Goal: Task Accomplishment & Management: Complete application form

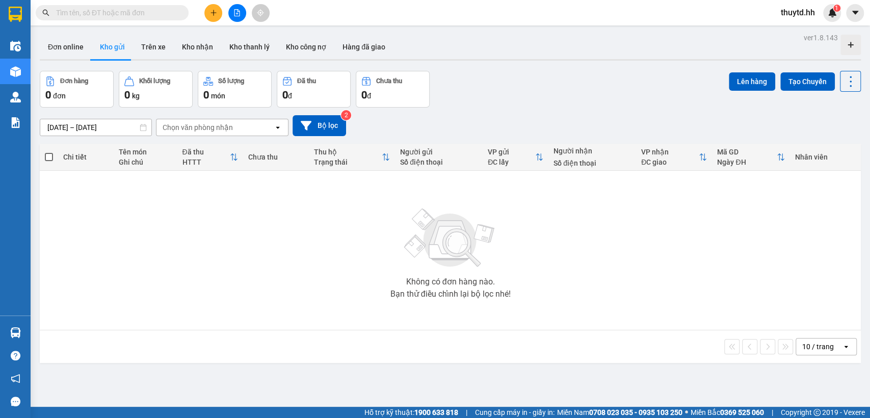
click at [212, 19] on button at bounding box center [213, 13] width 18 height 18
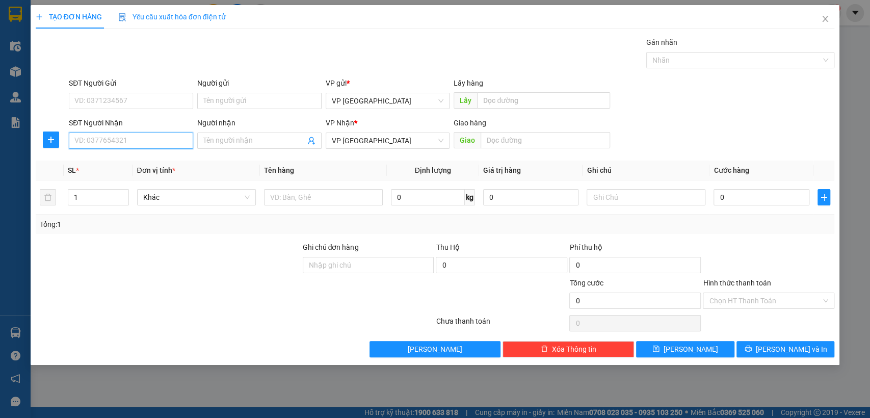
click at [158, 146] on input "SĐT Người Nhận" at bounding box center [131, 140] width 124 height 16
type input "0908106081"
click at [106, 157] on div "0908106081 - quận10" at bounding box center [131, 160] width 112 height 11
type input "quận10"
type input "bãi xe"
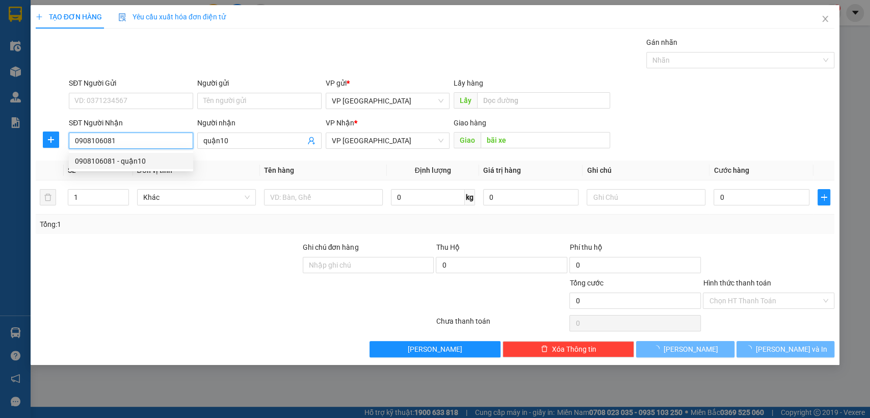
type input "50.000"
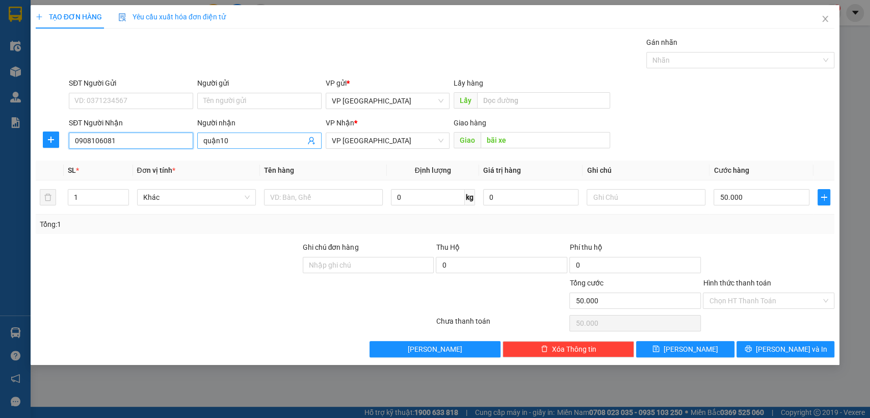
type input "0908106081"
click at [269, 139] on input "quận10" at bounding box center [254, 140] width 102 height 11
type input "q"
click at [534, 145] on input "bãi xe" at bounding box center [544, 140] width 129 height 16
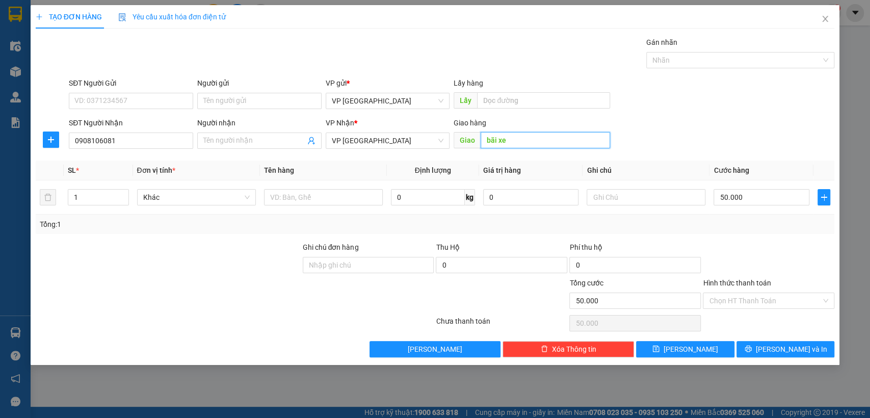
click at [534, 143] on input "bãi xe" at bounding box center [544, 140] width 129 height 16
type input "bãi xe [croi]"
click at [763, 192] on input "50.000" at bounding box center [761, 197] width 96 height 16
type input "1"
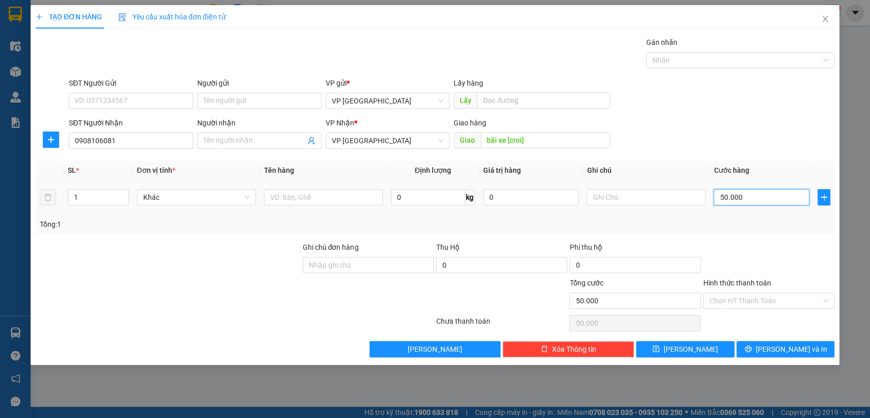
type input "1"
type input "12"
type input "120"
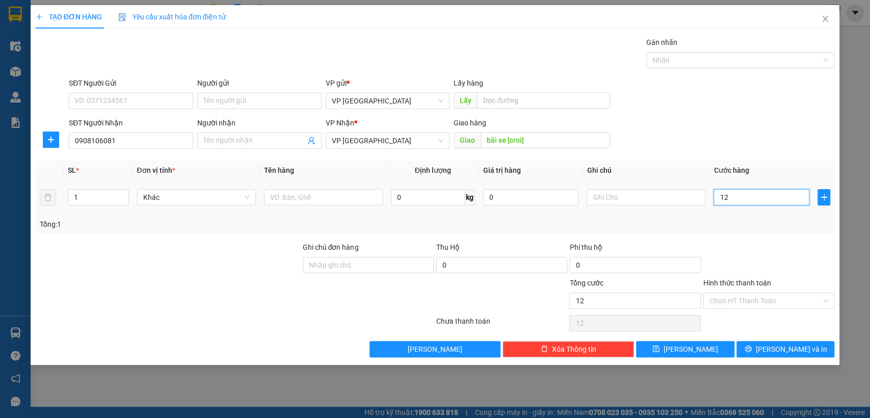
type input "120"
type input "1.200"
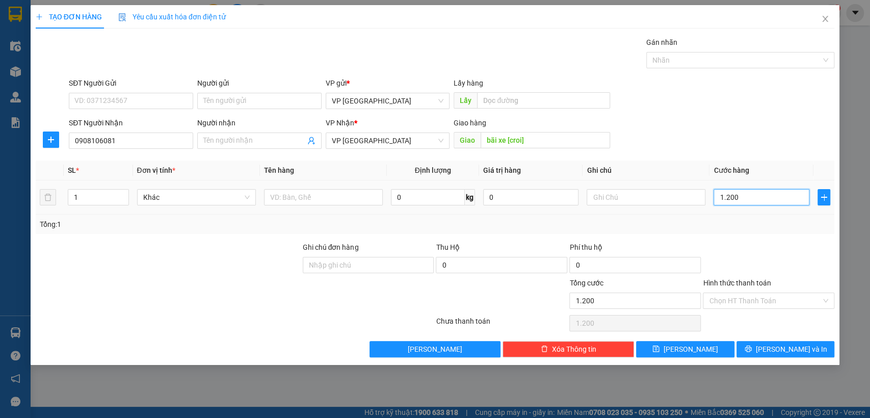
type input "12.000"
type input "120.000"
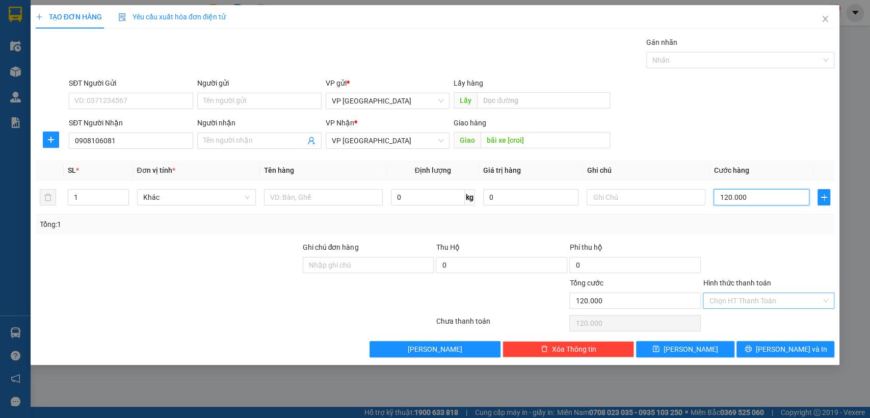
type input "120.000"
click at [754, 297] on input "Hình thức thanh toán" at bounding box center [765, 300] width 112 height 15
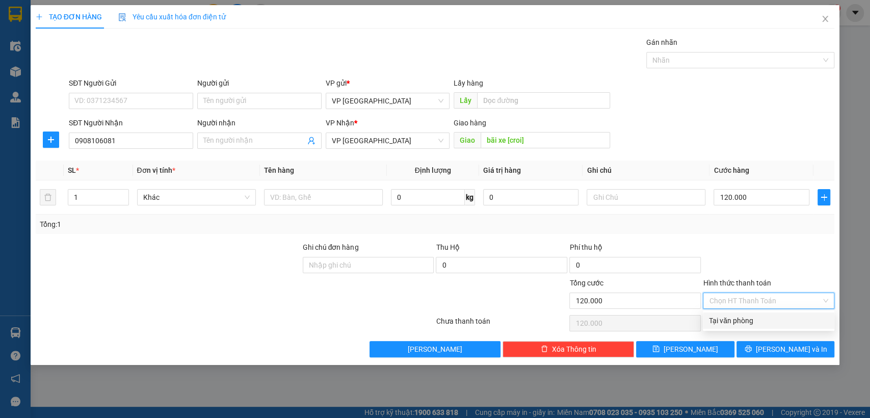
click at [727, 322] on div "Tại văn phòng" at bounding box center [768, 320] width 119 height 11
type input "0"
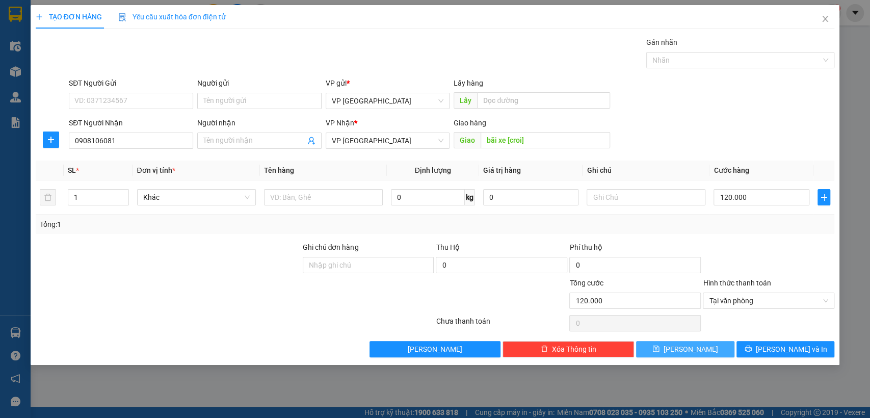
click at [685, 346] on span "[PERSON_NAME]" at bounding box center [690, 348] width 55 height 11
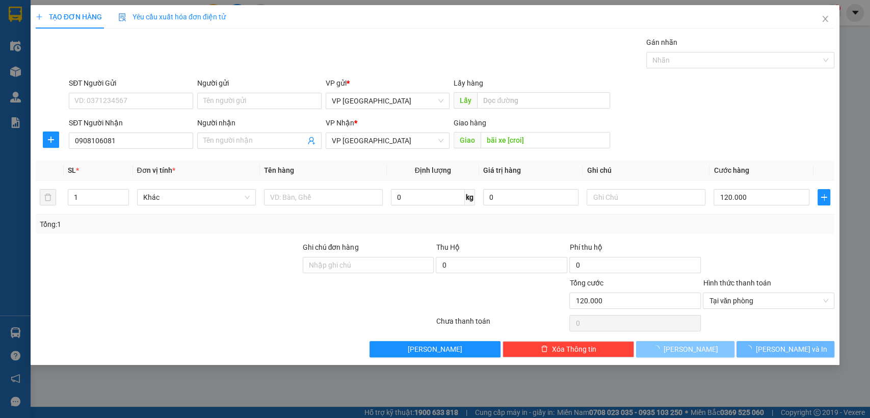
type input "0"
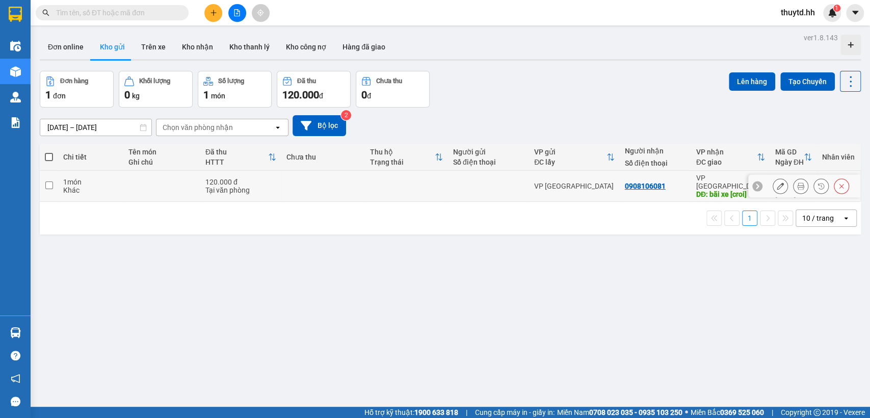
click at [49, 181] on input "checkbox" at bounding box center [49, 185] width 8 height 8
checkbox input "true"
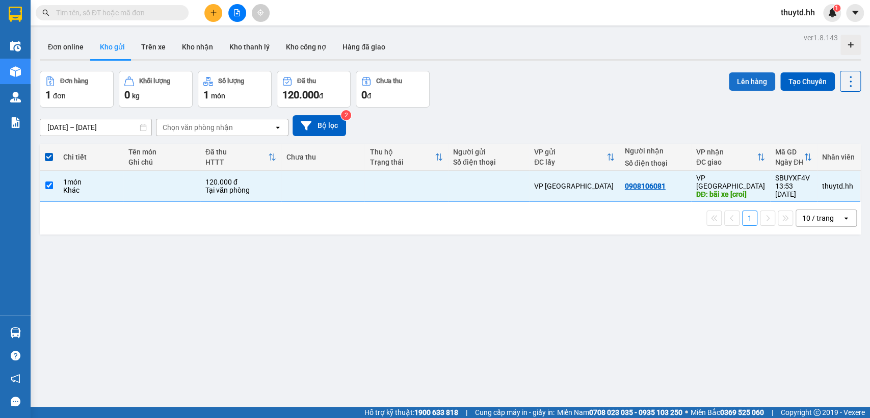
click at [755, 84] on button "Lên hàng" at bounding box center [751, 81] width 46 height 18
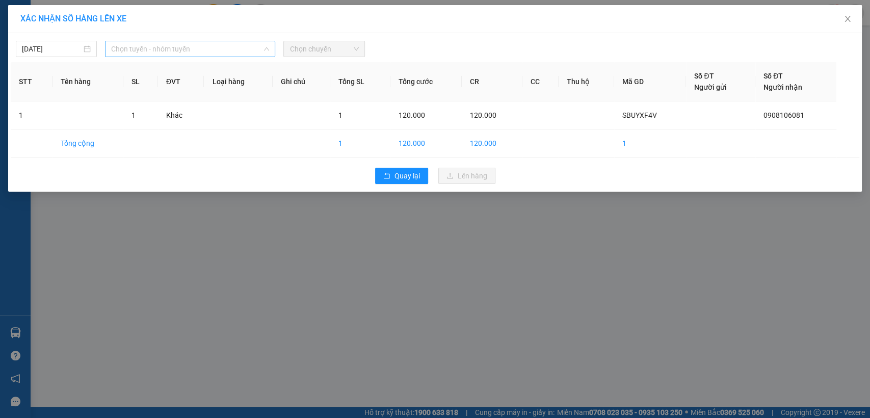
click at [196, 51] on span "Chọn tuyến - nhóm tuyến" at bounding box center [190, 48] width 158 height 15
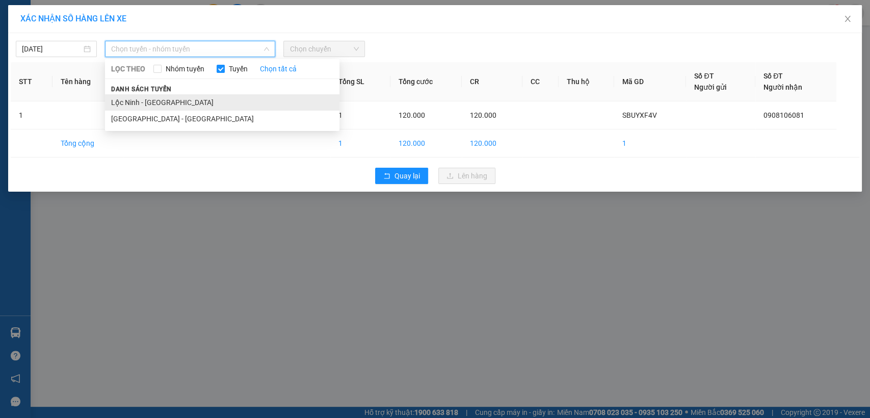
click at [152, 100] on li "Lộc Ninh - [GEOGRAPHIC_DATA]" at bounding box center [222, 102] width 234 height 16
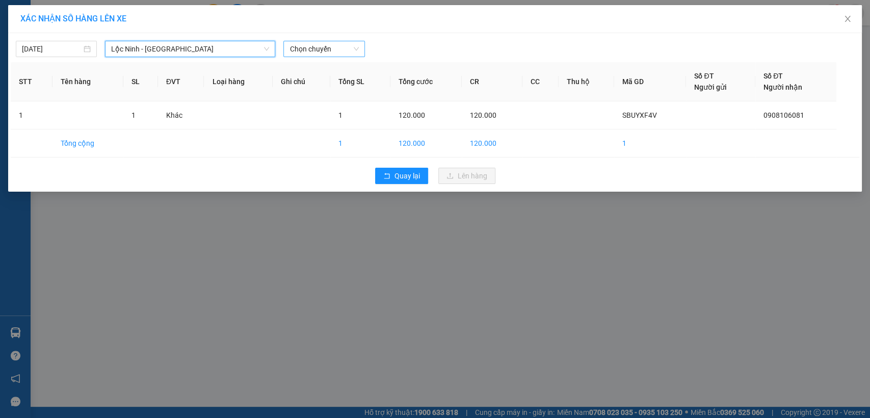
click at [316, 47] on span "Chọn chuyến" at bounding box center [323, 48] width 69 height 15
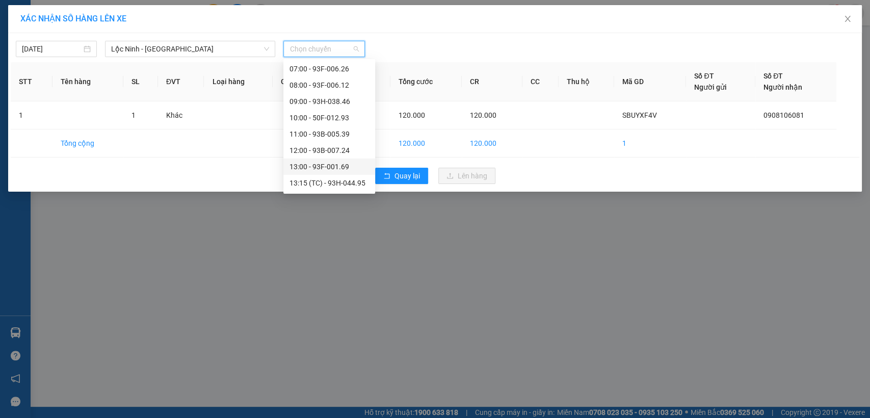
scroll to position [155, 0]
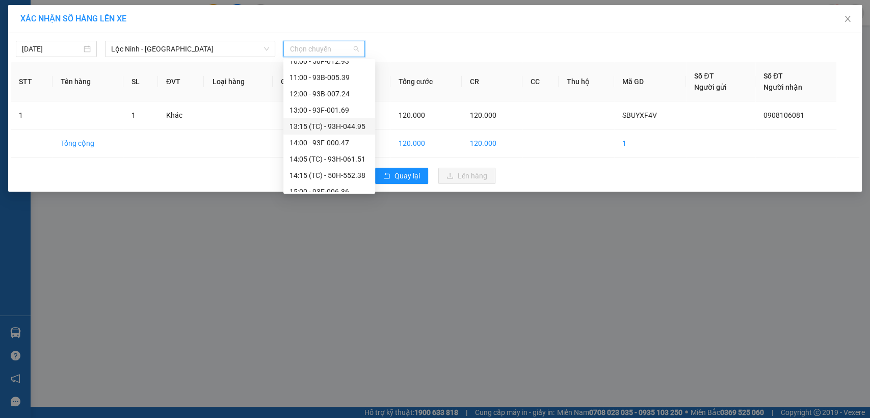
click at [324, 123] on div "13:15 (TC) - 93H-044.95" at bounding box center [328, 126] width 79 height 11
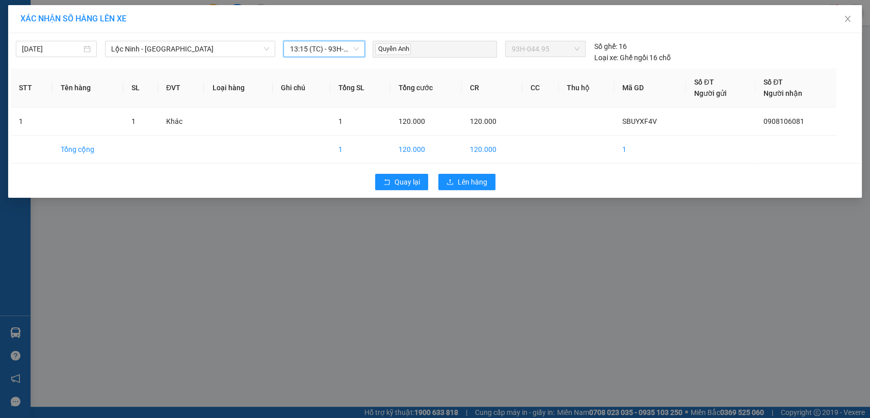
click at [326, 47] on span "13:15 (TC) - 93H-044.95" at bounding box center [323, 48] width 69 height 15
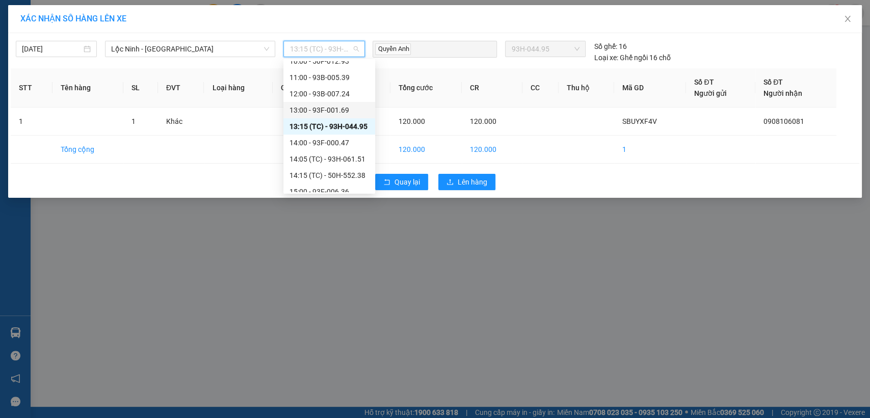
click at [308, 105] on div "13:00 - 93F-001.69" at bounding box center [328, 109] width 79 height 11
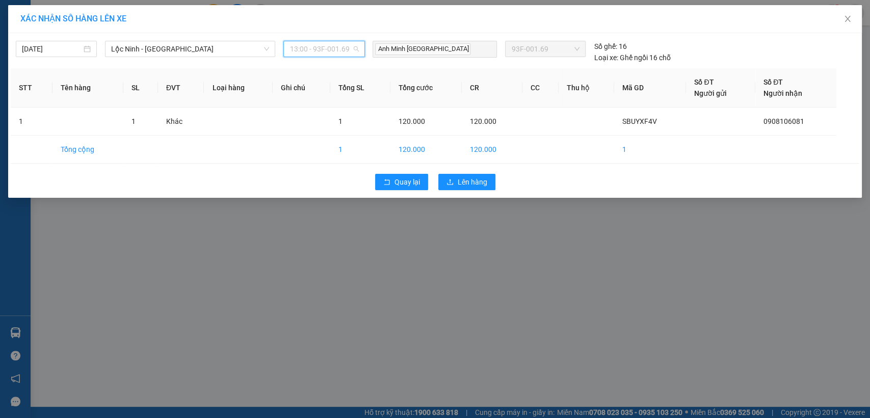
click at [343, 55] on span "13:00 - 93F-001.69" at bounding box center [323, 48] width 69 height 15
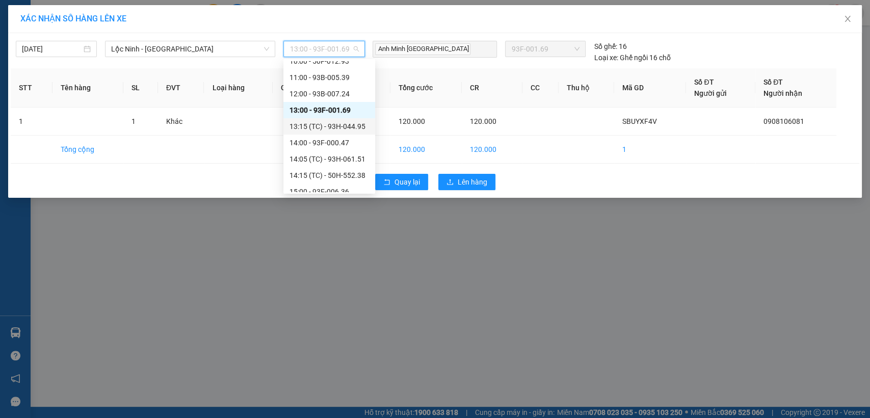
scroll to position [212, 0]
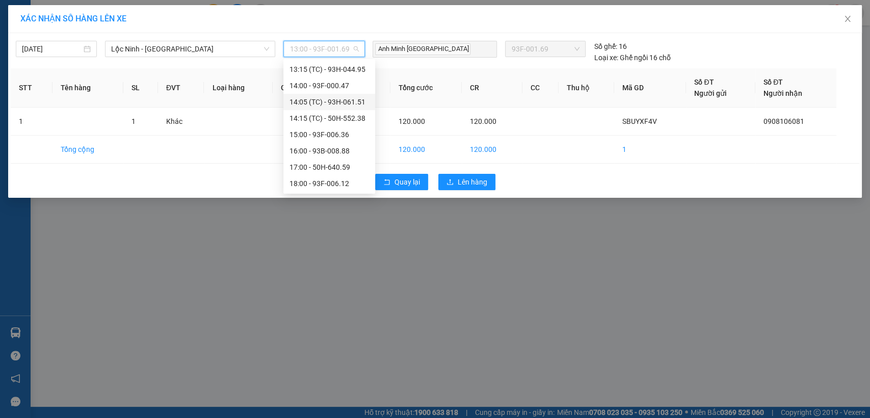
click at [319, 103] on div "14:05 (TC) - 93H-061.51" at bounding box center [328, 101] width 79 height 11
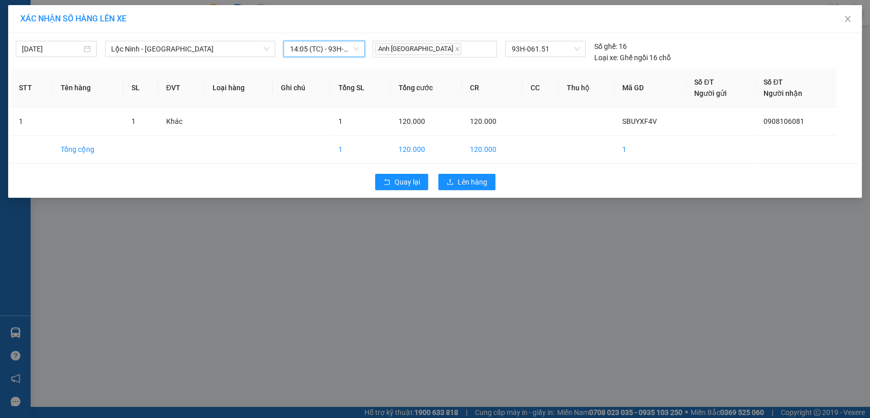
click at [328, 49] on span "14:05 (TC) - 93H-061.51" at bounding box center [323, 48] width 69 height 15
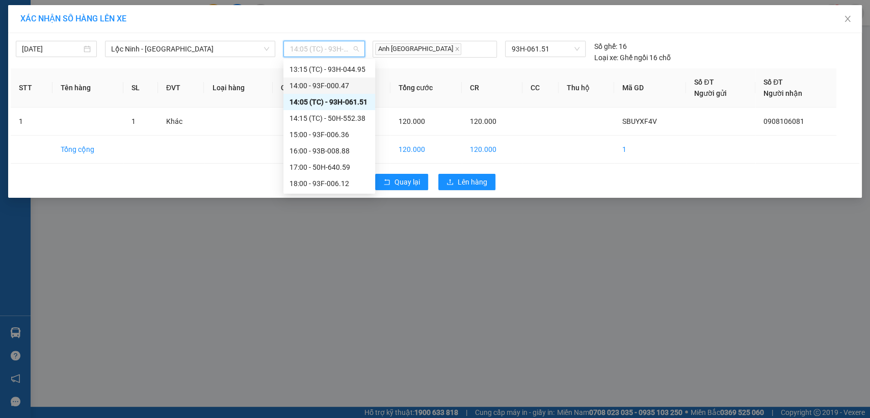
click at [318, 86] on div "14:00 - 93F-000.47" at bounding box center [328, 85] width 79 height 11
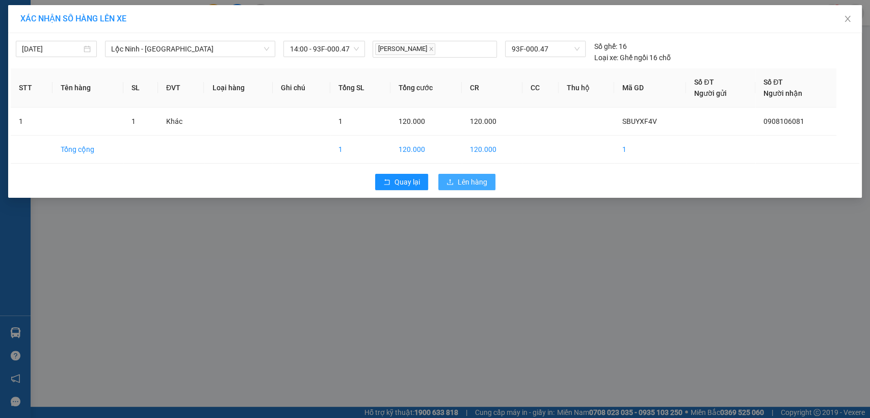
click at [452, 179] on icon "upload" at bounding box center [449, 181] width 7 height 7
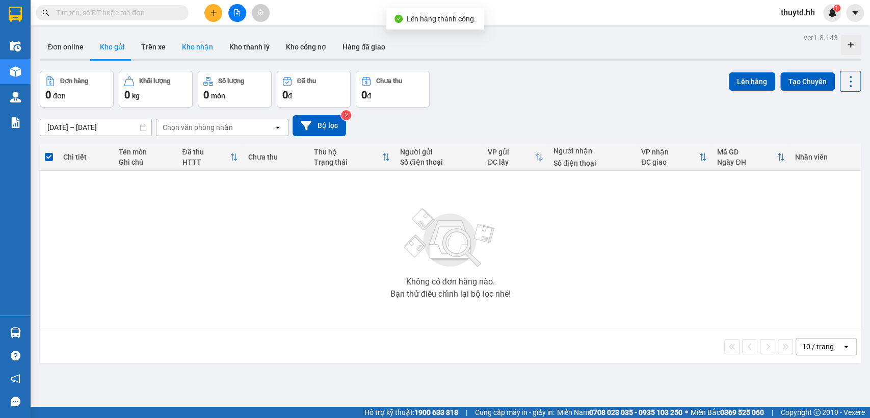
click at [207, 53] on button "Kho nhận" at bounding box center [197, 47] width 47 height 24
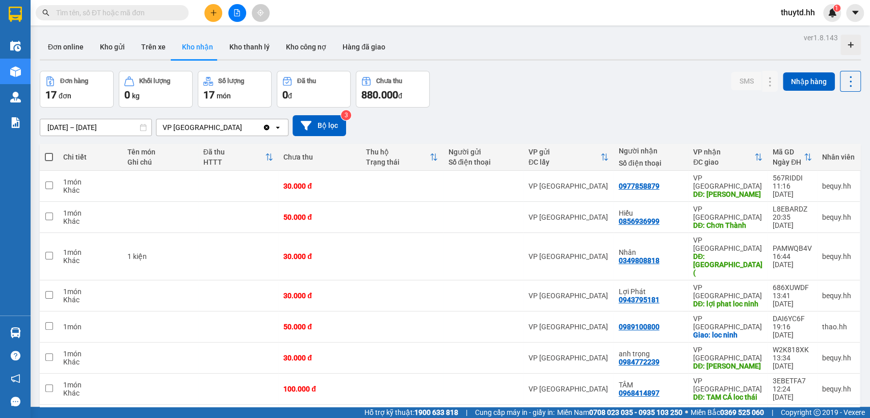
click at [198, 50] on button "Kho nhận" at bounding box center [197, 47] width 47 height 24
click at [148, 41] on button "Trên xe" at bounding box center [153, 47] width 41 height 24
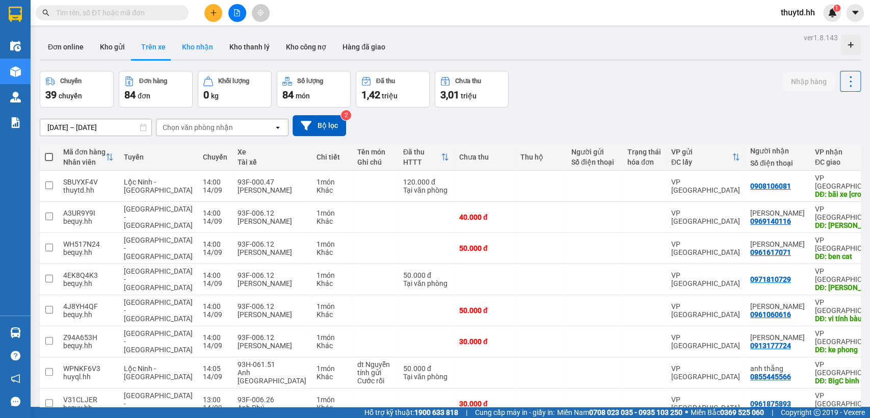
click at [194, 51] on button "Kho nhận" at bounding box center [197, 47] width 47 height 24
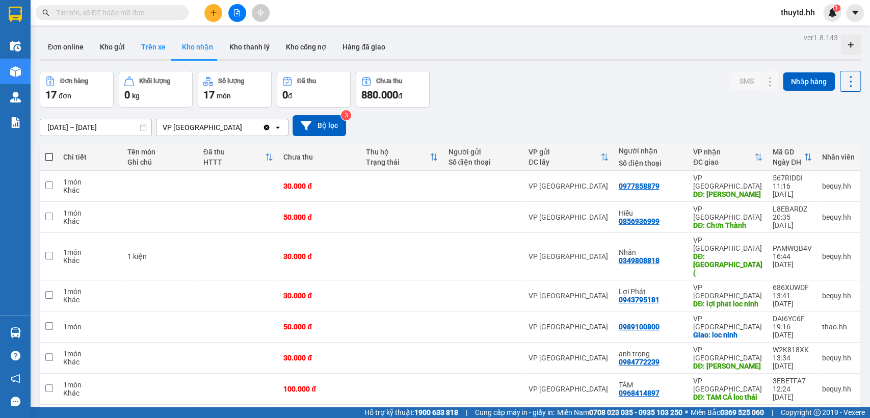
click at [159, 47] on button "Trên xe" at bounding box center [153, 47] width 41 height 24
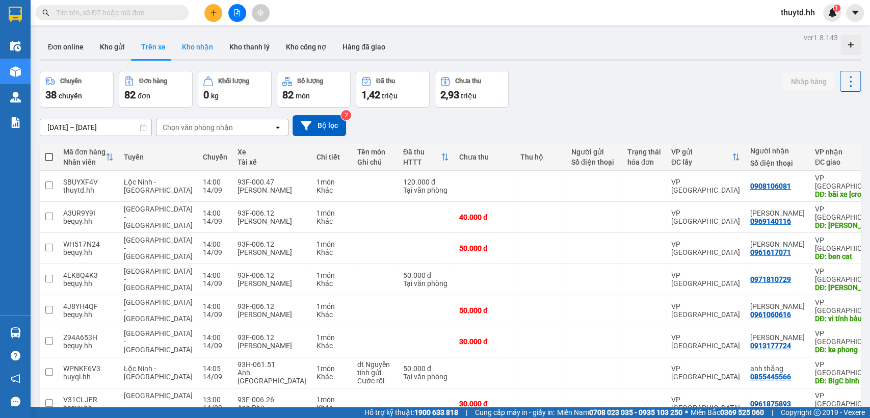
click at [203, 53] on button "Kho nhận" at bounding box center [197, 47] width 47 height 24
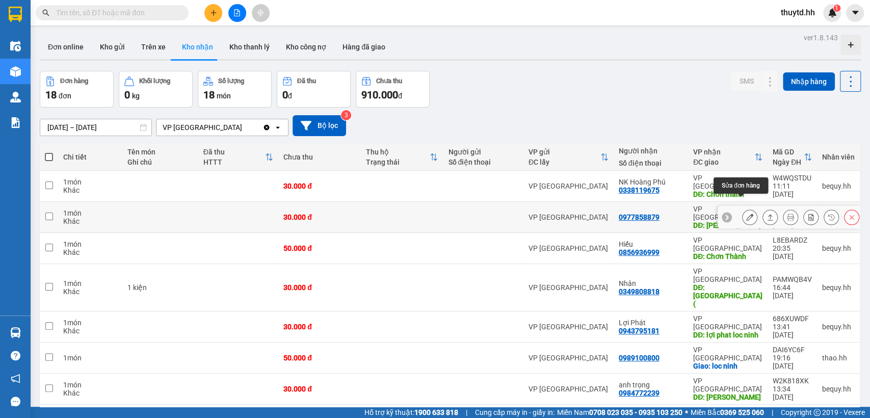
click at [746, 213] on icon at bounding box center [749, 216] width 7 height 7
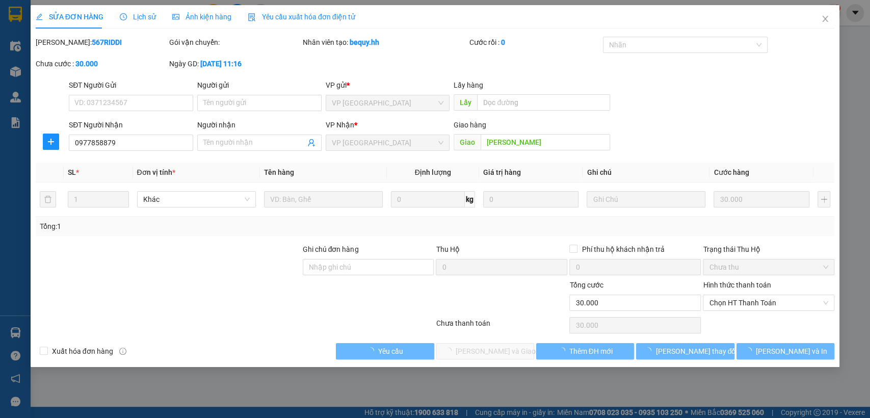
type input "0977858879"
type input "[PERSON_NAME]"
type input "30.000"
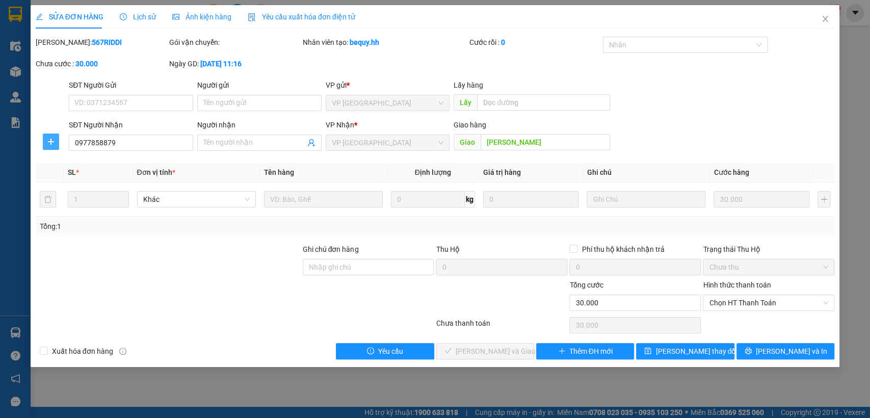
click at [45, 140] on span "plus" at bounding box center [50, 142] width 15 height 8
click at [66, 179] on span "Chuyển hoàn" at bounding box center [70, 178] width 42 height 11
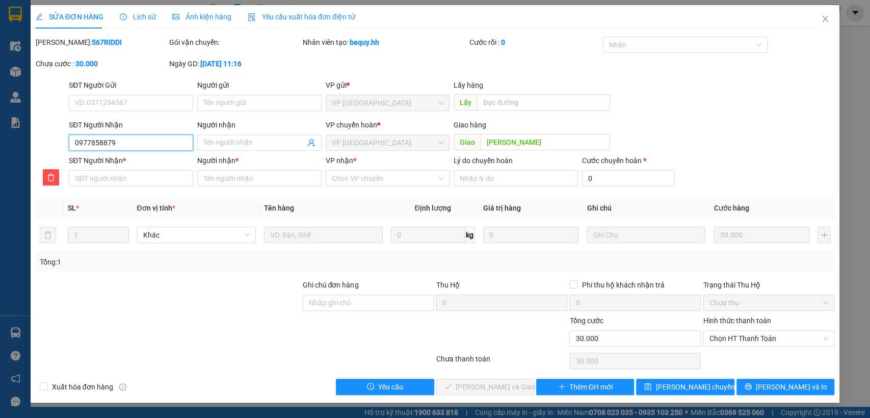
drag, startPoint x: 76, startPoint y: 142, endPoint x: 134, endPoint y: 144, distance: 58.1
click at [174, 144] on input "0977858879" at bounding box center [131, 142] width 124 height 16
paste input "0977858879"
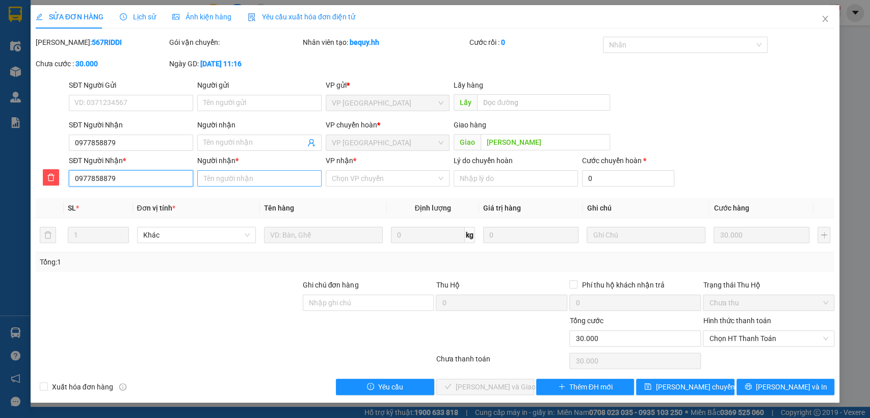
type input "0977858879"
click at [266, 176] on input "Người nhận *" at bounding box center [259, 178] width 124 height 16
type input "[PERSON_NAME]"
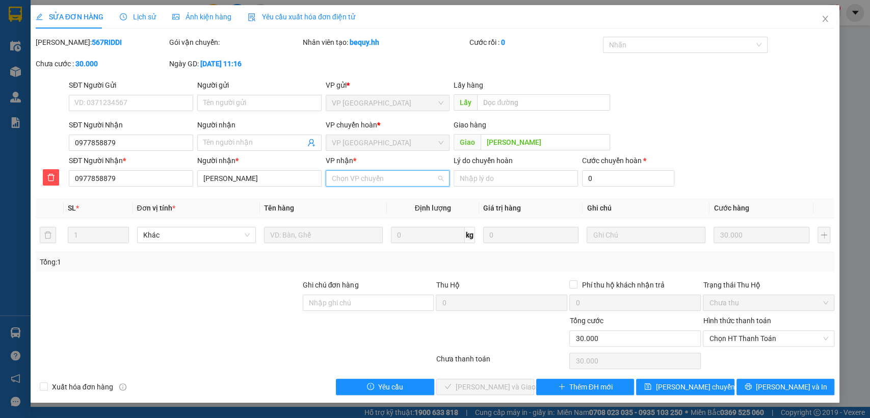
click at [378, 177] on input "VP nhận *" at bounding box center [384, 178] width 105 height 15
click at [372, 218] on div "VP [GEOGRAPHIC_DATA]" at bounding box center [387, 214] width 112 height 11
click at [693, 387] on span "[PERSON_NAME] chuyển hoàn" at bounding box center [703, 386] width 97 height 11
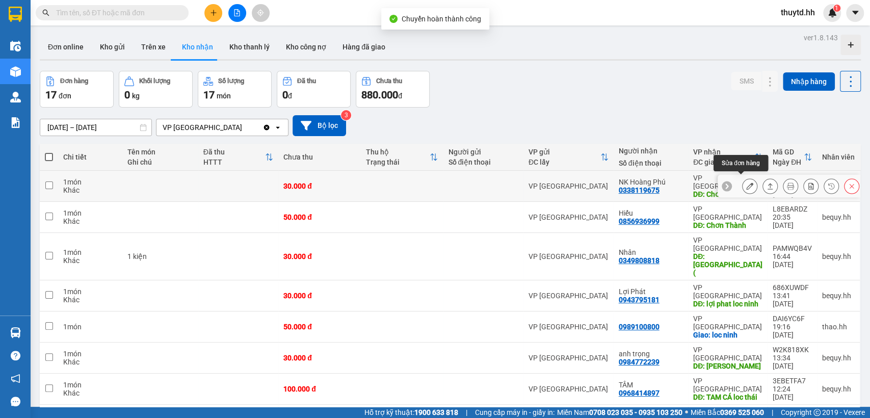
click at [746, 182] on icon at bounding box center [749, 185] width 7 height 7
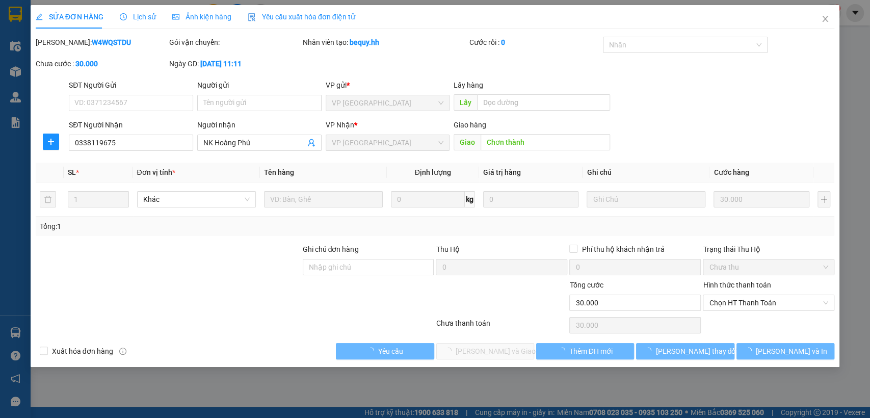
type input "0338119675"
type input "NK Hoàng Phú"
type input "Chơn thành"
type input "30.000"
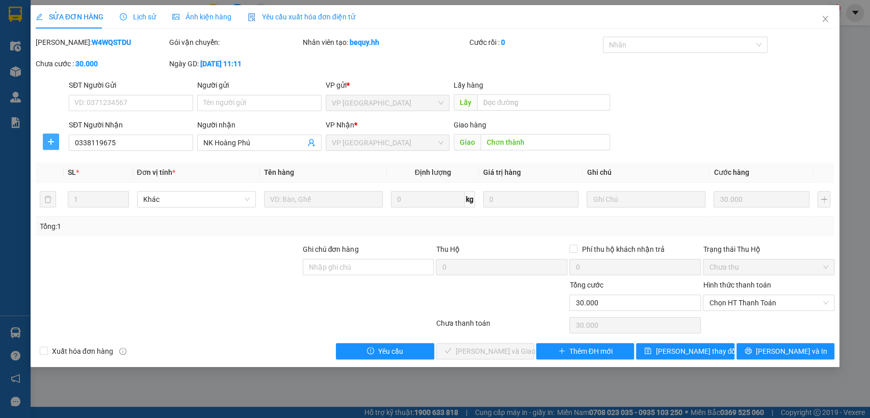
click at [49, 138] on icon "plus" at bounding box center [51, 142] width 8 height 8
click at [60, 176] on span "Chuyển hoàn" at bounding box center [70, 178] width 42 height 11
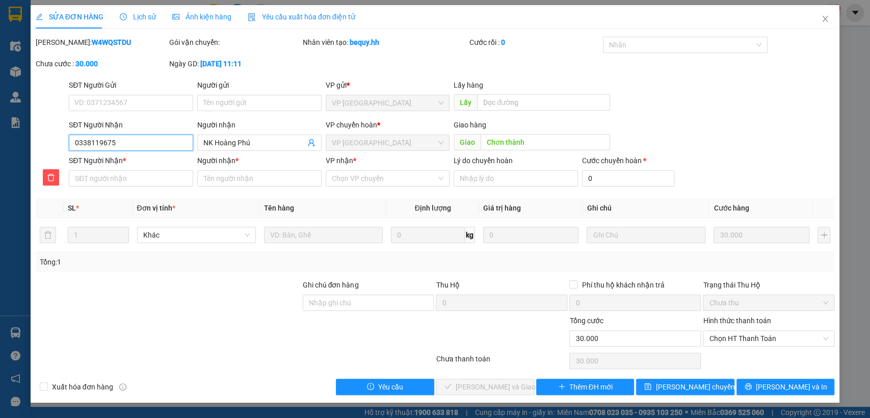
drag, startPoint x: 70, startPoint y: 142, endPoint x: 125, endPoint y: 140, distance: 55.1
click at [125, 140] on input "0338119675" at bounding box center [131, 142] width 124 height 16
paste input "0338119675"
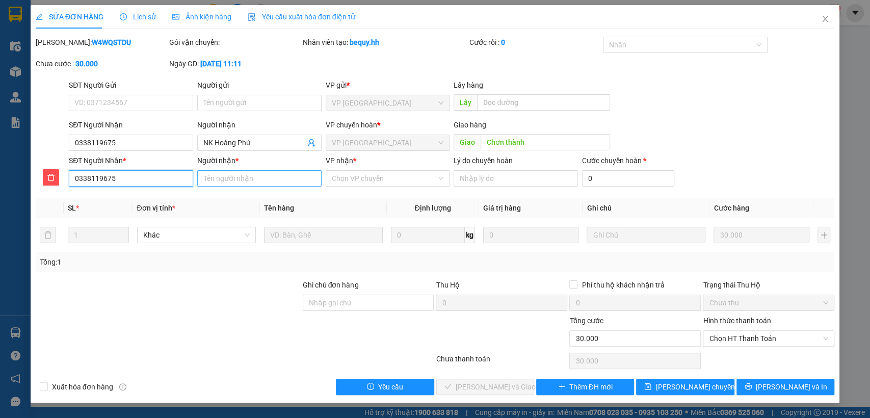
type input "0338119675"
click at [231, 184] on input "Người nhận *" at bounding box center [259, 178] width 124 height 16
type input "nk hoang phu"
click at [411, 176] on input "VP nhận *" at bounding box center [384, 178] width 105 height 15
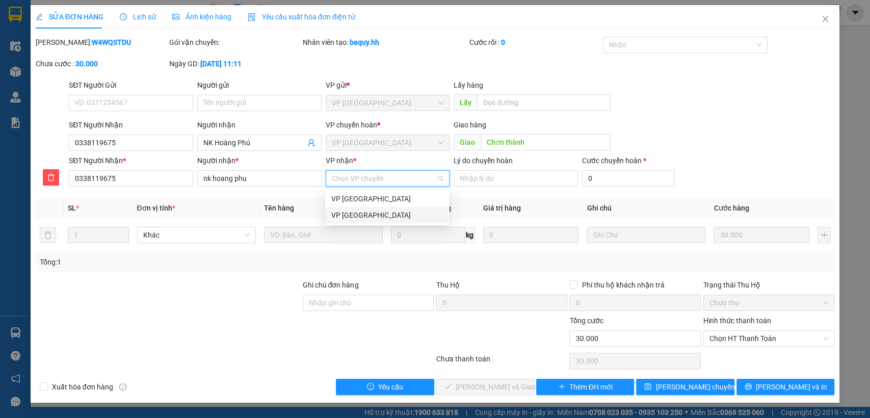
click at [363, 215] on div "VP [GEOGRAPHIC_DATA]" at bounding box center [387, 214] width 112 height 11
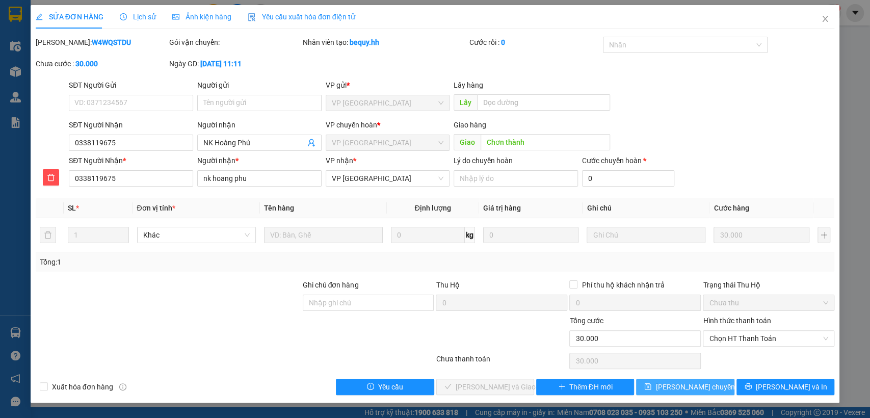
click at [667, 384] on span "[PERSON_NAME] chuyển hoàn" at bounding box center [703, 386] width 97 height 11
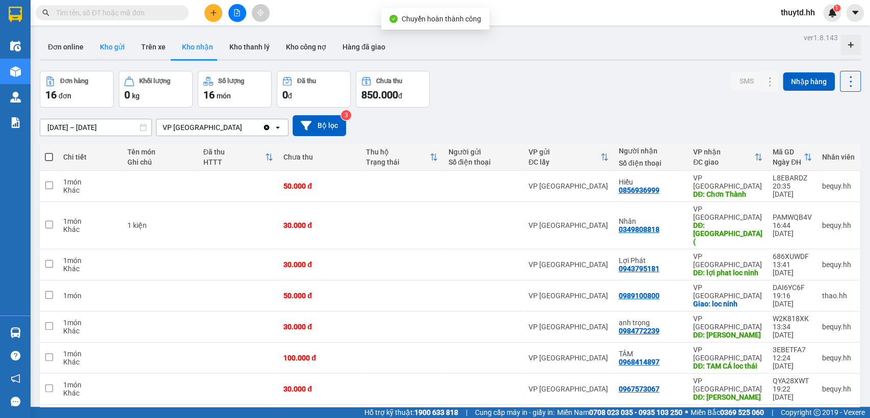
click at [103, 46] on button "Kho gửi" at bounding box center [112, 47] width 41 height 24
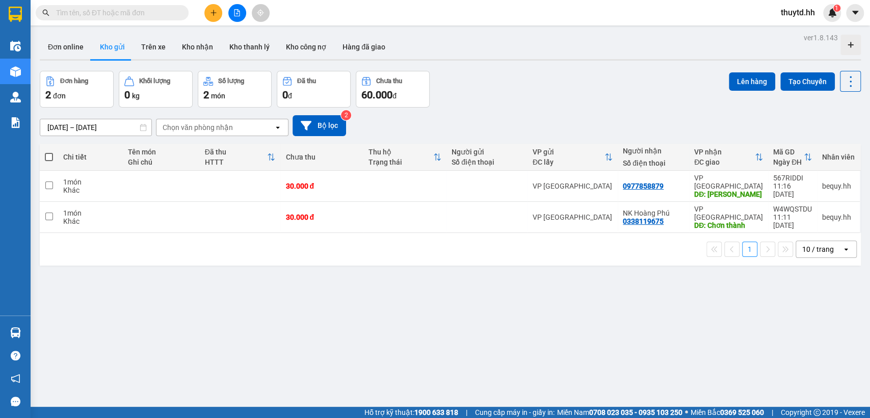
click at [50, 156] on span at bounding box center [49, 157] width 8 height 8
click at [49, 152] on input "checkbox" at bounding box center [49, 152] width 0 height 0
checkbox input "true"
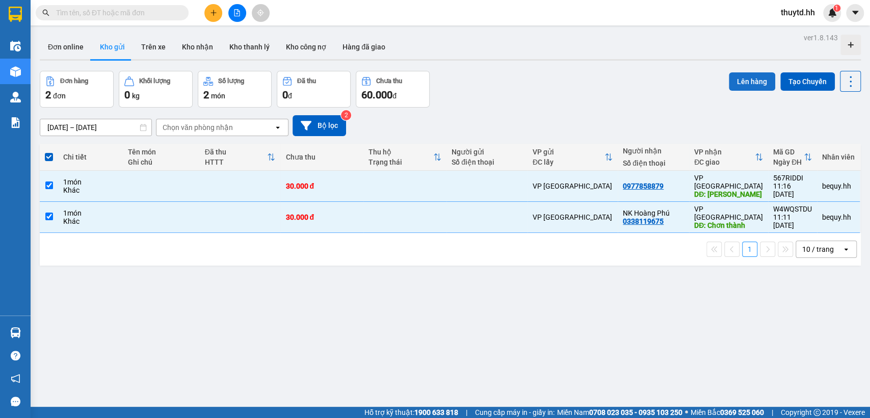
click at [739, 74] on button "Lên hàng" at bounding box center [751, 81] width 46 height 18
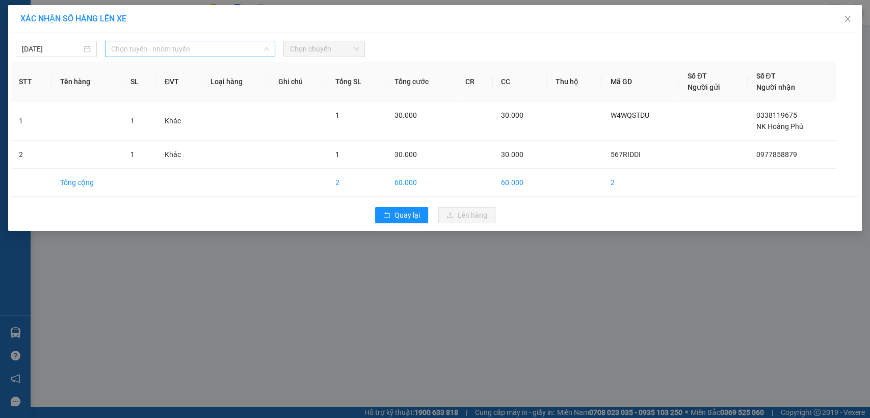
click at [241, 45] on span "Chọn tuyến - nhóm tuyến" at bounding box center [190, 48] width 158 height 15
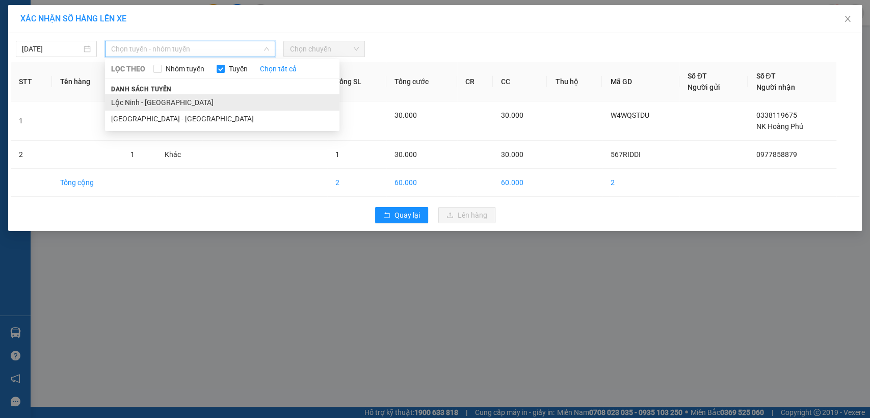
click at [129, 104] on li "Lộc Ninh - [GEOGRAPHIC_DATA]" at bounding box center [222, 102] width 234 height 16
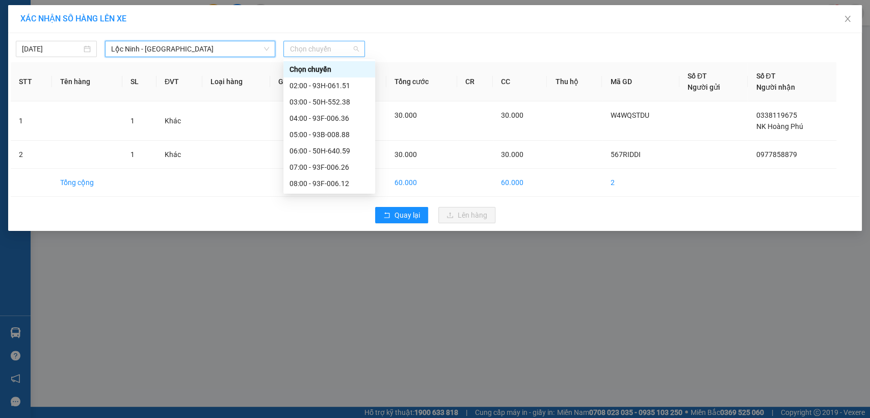
click at [322, 50] on span "Chọn chuyến" at bounding box center [323, 48] width 69 height 15
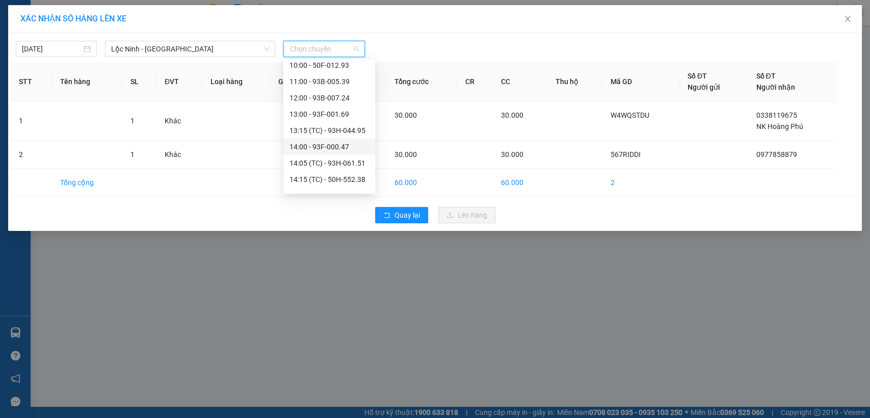
scroll to position [170, 0]
click at [331, 162] on div "14:15 (TC) - 50H-552.38" at bounding box center [328, 160] width 79 height 11
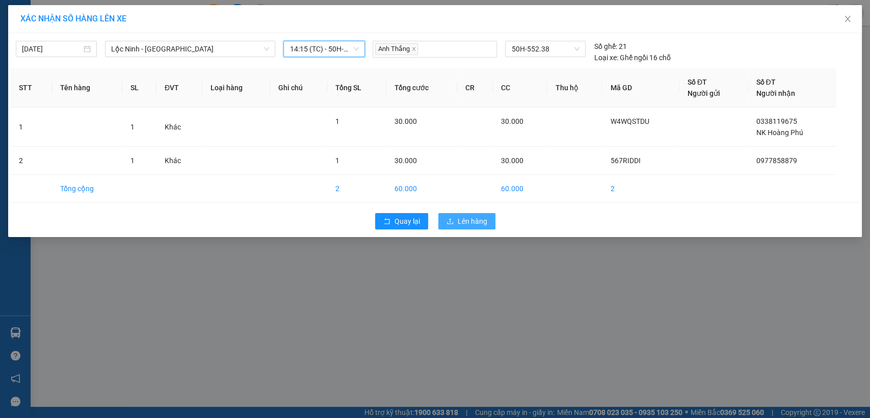
click at [459, 218] on span "Lên hàng" at bounding box center [472, 220] width 30 height 11
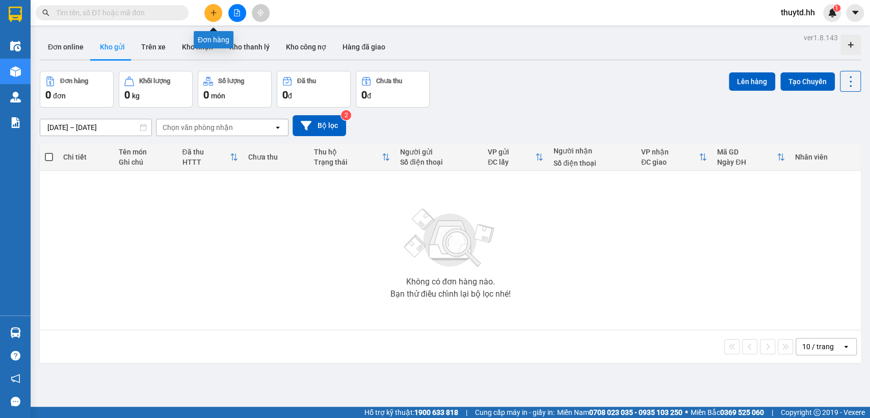
click at [212, 12] on icon "plus" at bounding box center [213, 12] width 7 height 7
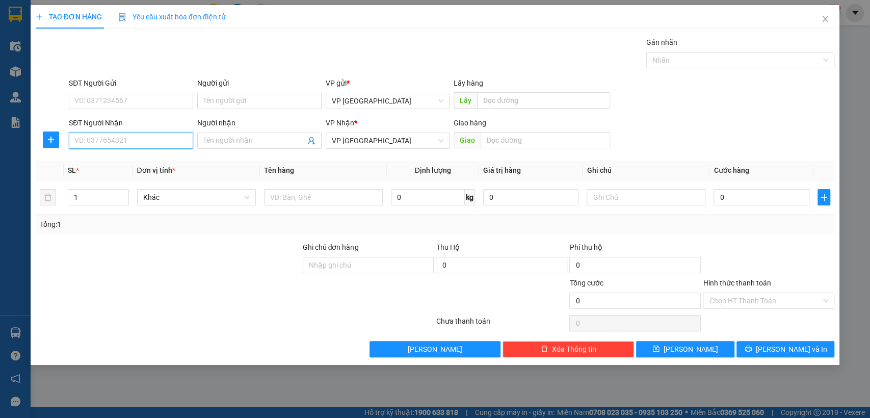
click at [169, 140] on input "SĐT Người Nhận" at bounding box center [131, 140] width 124 height 16
type input "0342224430"
click at [118, 160] on div "0342224430 - đại nam" at bounding box center [131, 160] width 112 height 11
type input "đại nam"
type input "đại nam bduong"
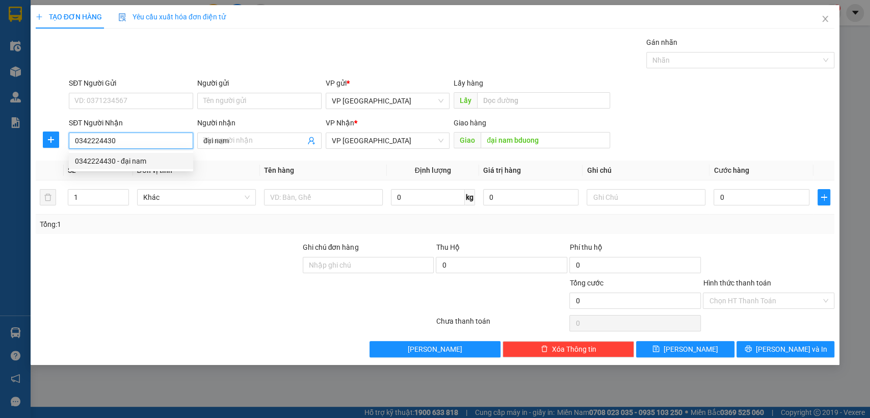
type input "50.000"
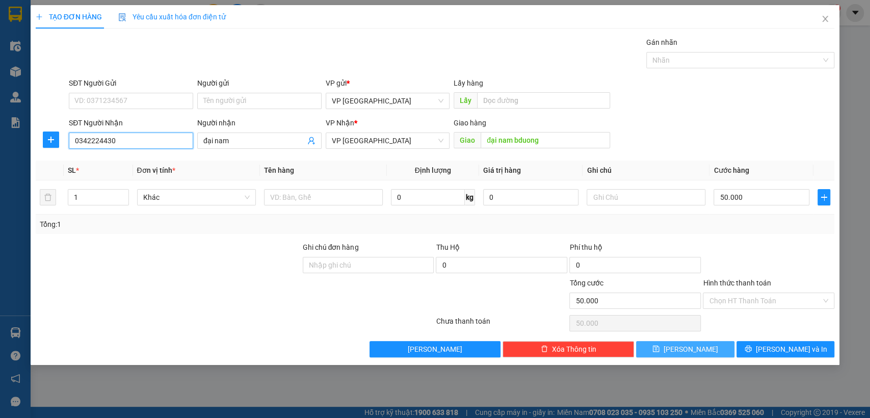
type input "0342224430"
click at [704, 345] on button "[PERSON_NAME]" at bounding box center [685, 349] width 98 height 16
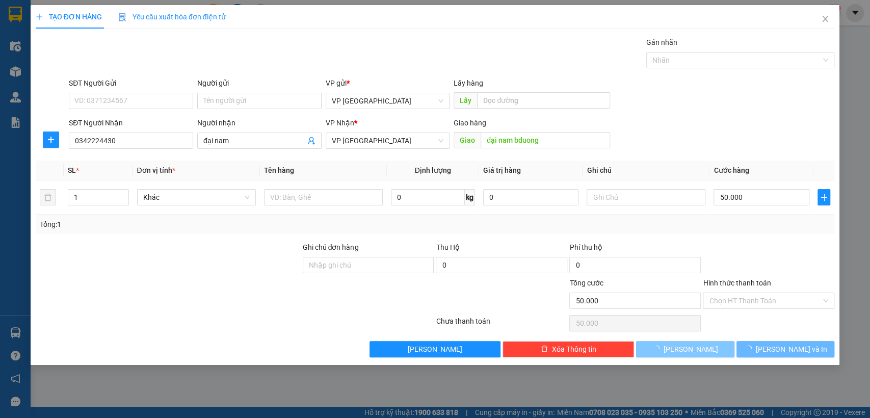
type input "0"
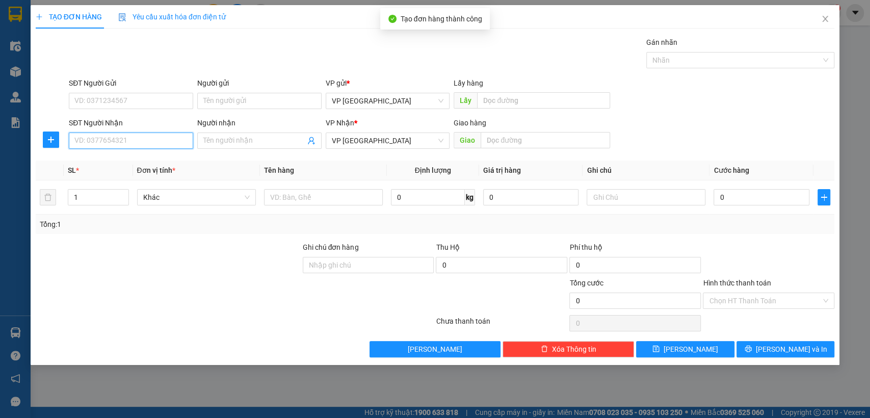
click at [153, 141] on input "SĐT Người Nhận" at bounding box center [131, 140] width 124 height 16
type input "0767391372"
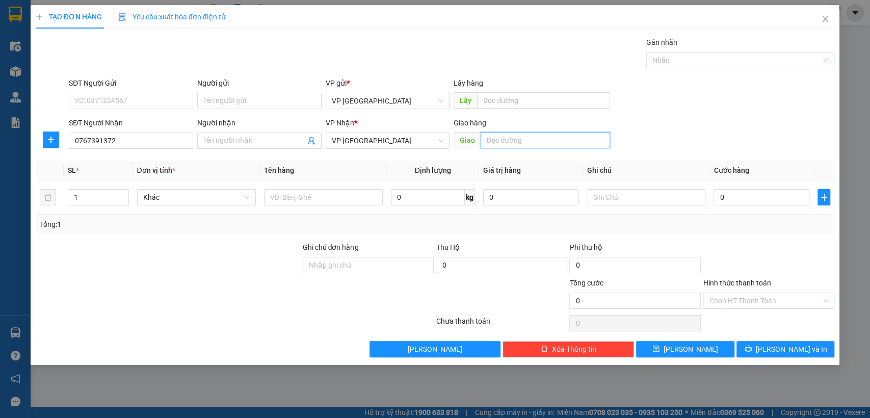
click at [519, 142] on input "text" at bounding box center [544, 140] width 129 height 16
type input "n4 [PERSON_NAME] [croi]"
click at [773, 188] on div "0" at bounding box center [761, 197] width 96 height 20
click at [745, 204] on input "0" at bounding box center [761, 197] width 96 height 16
type input "3"
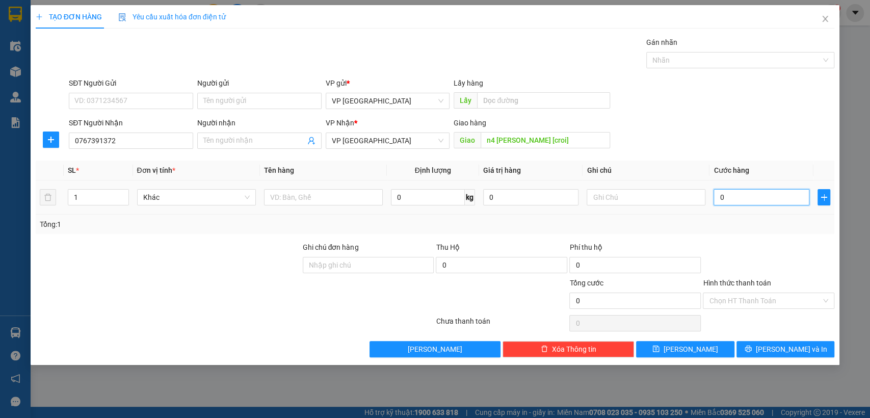
type input "3"
type input "30"
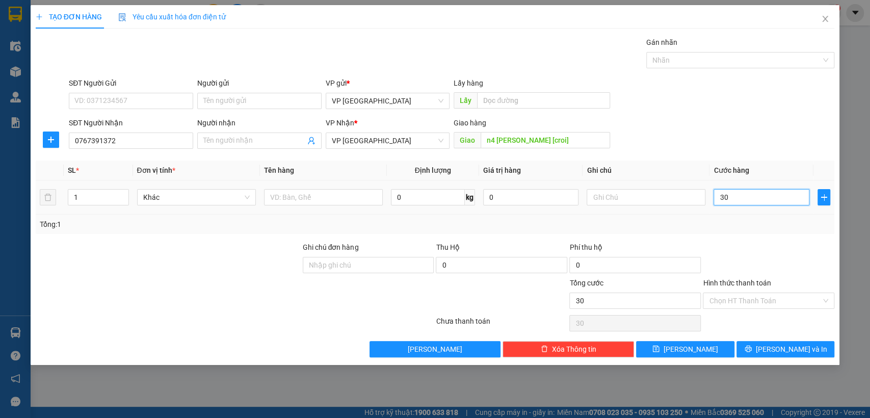
type input "300"
type input "3.000"
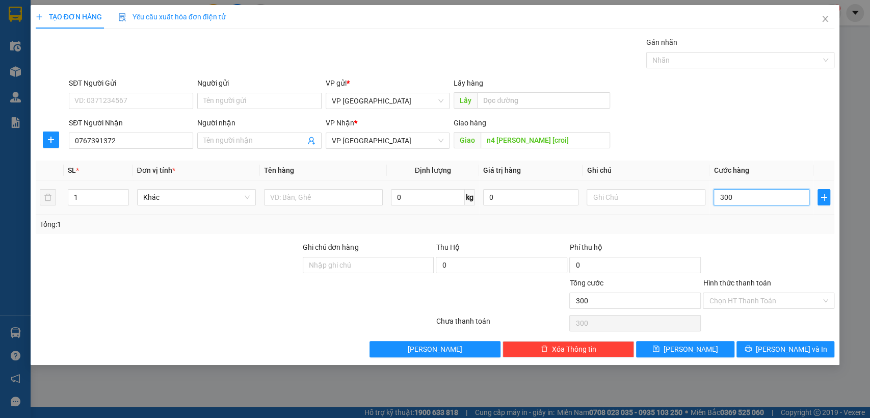
type input "3.000"
type input "30.000"
click at [744, 301] on input "Hình thức thanh toán" at bounding box center [765, 300] width 112 height 15
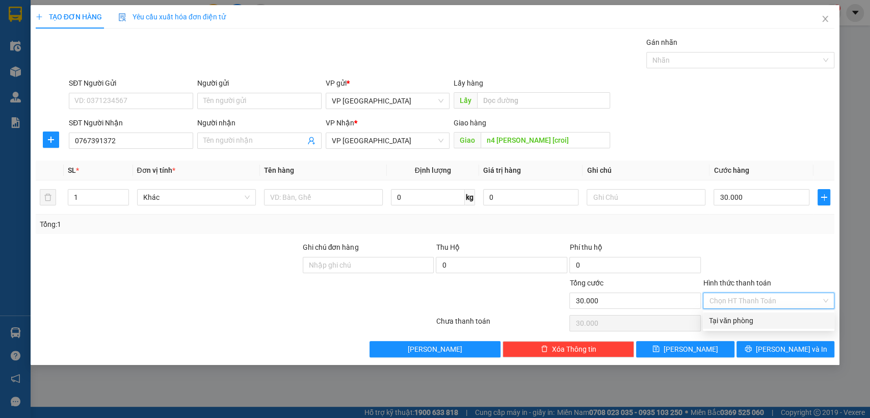
click at [726, 322] on div "Tại văn phòng" at bounding box center [768, 320] width 119 height 11
type input "0"
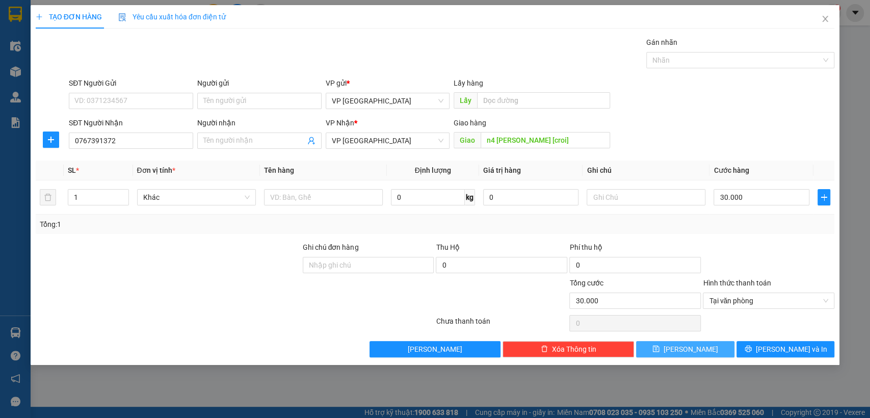
click at [715, 346] on button "[PERSON_NAME]" at bounding box center [685, 349] width 98 height 16
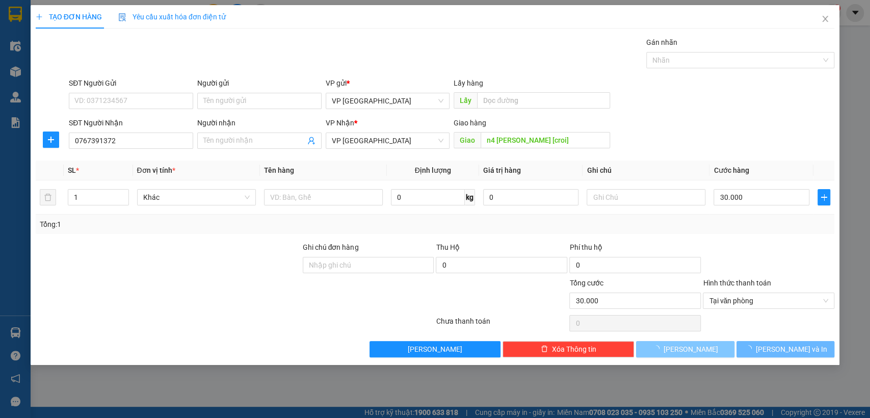
type input "0"
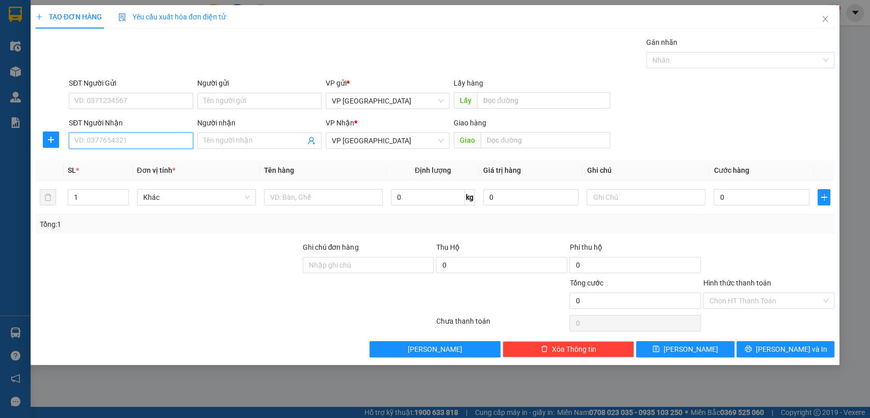
click at [87, 139] on input "SĐT Người Nhận" at bounding box center [131, 140] width 124 height 16
click at [105, 159] on div "0918540582" at bounding box center [131, 160] width 112 height 11
type input "0918540582"
type input "cho hang bong [croi]"
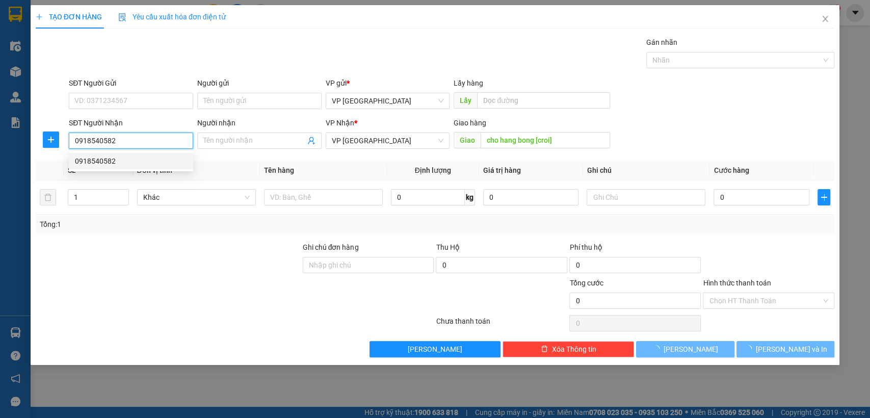
type input "260.000"
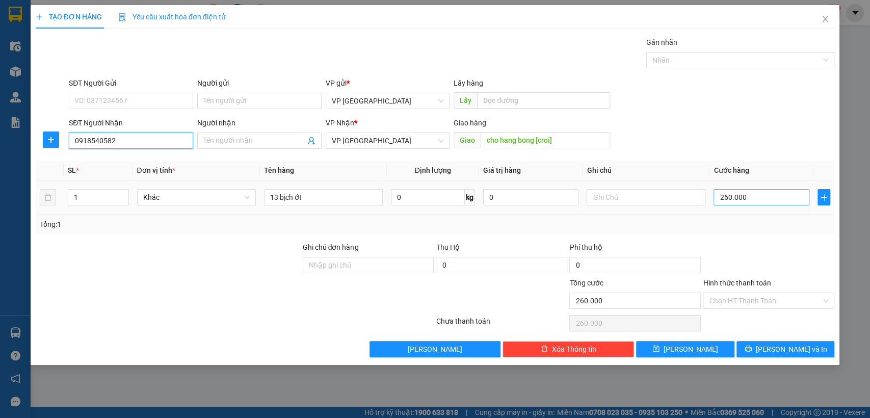
type input "0918540582"
click at [762, 202] on input "260.000" at bounding box center [761, 197] width 96 height 16
type input "1"
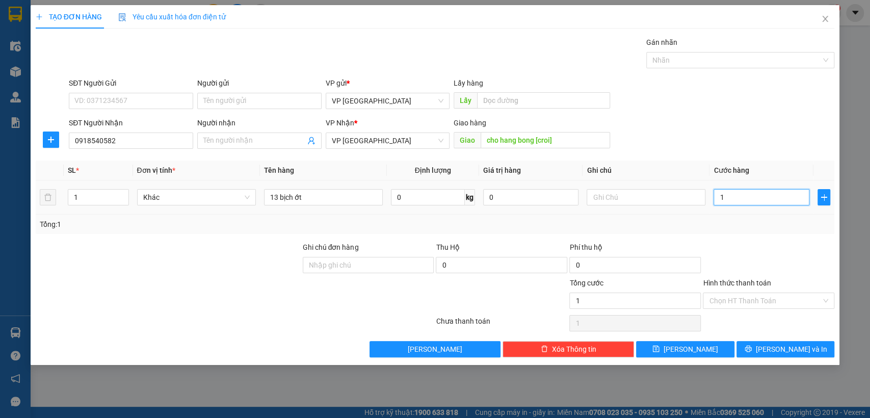
type input "10"
type input "100"
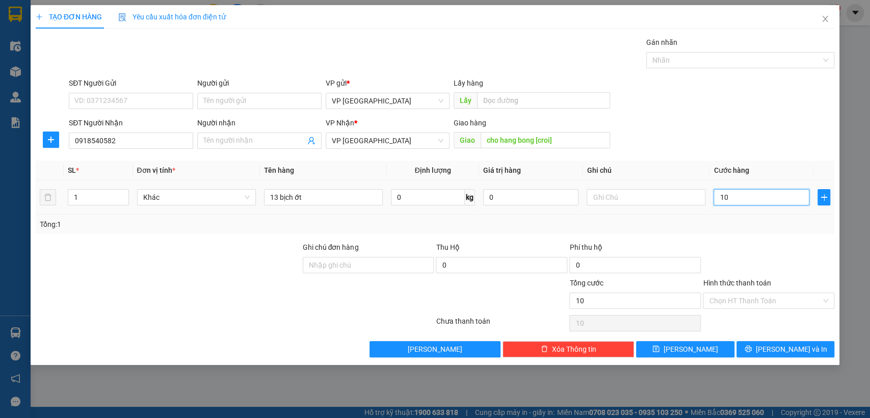
type input "100"
type input "1.000"
type input "10.000"
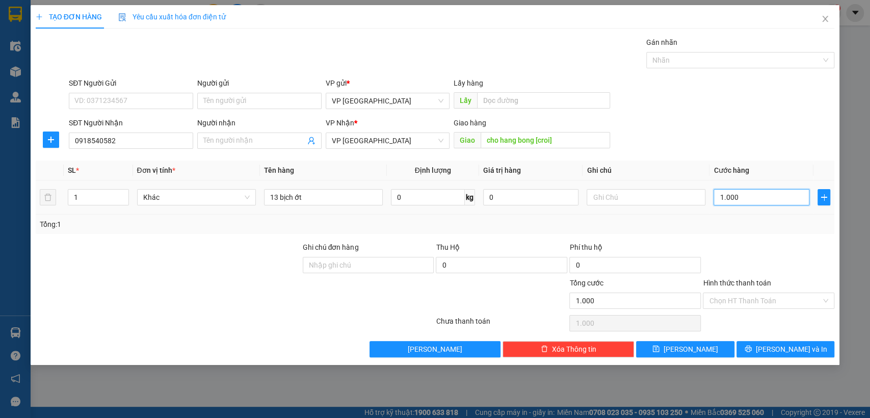
type input "10.000"
type input "100.000"
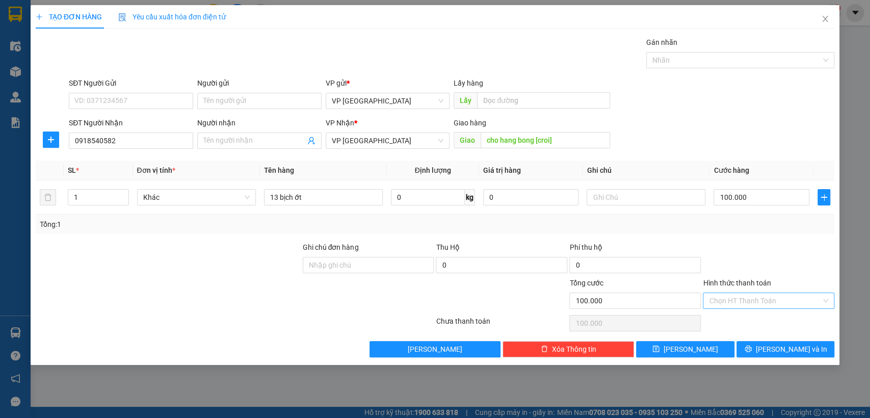
click at [745, 295] on input "Hình thức thanh toán" at bounding box center [765, 300] width 112 height 15
click at [725, 320] on div "Tại văn phòng" at bounding box center [768, 320] width 119 height 11
type input "0"
click at [697, 347] on button "[PERSON_NAME]" at bounding box center [685, 349] width 98 height 16
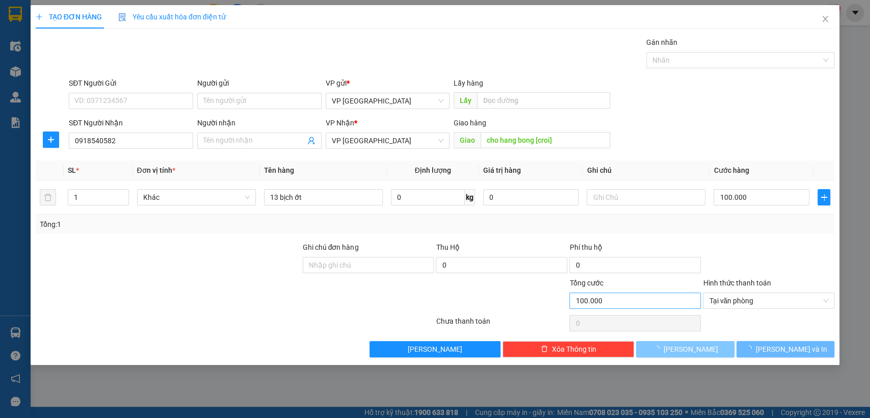
type input "0"
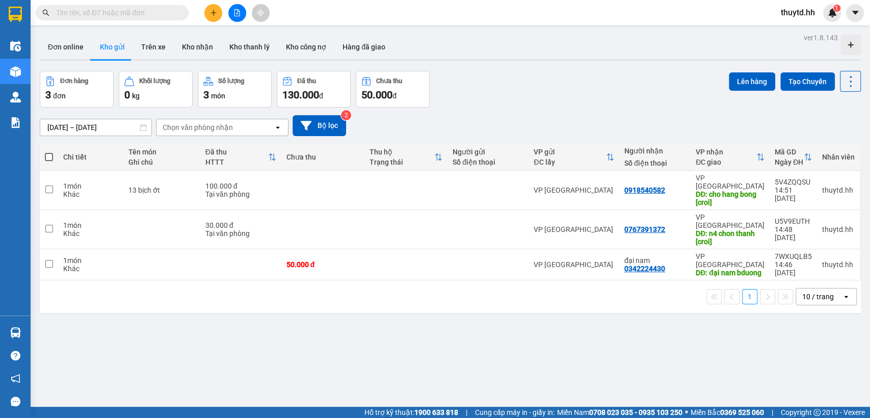
click at [49, 157] on span at bounding box center [49, 157] width 8 height 8
click at [49, 152] on input "checkbox" at bounding box center [49, 152] width 0 height 0
checkbox input "true"
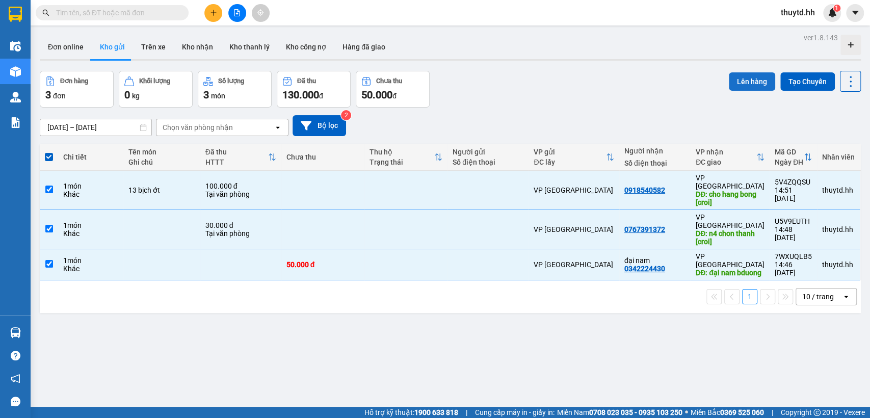
click at [737, 81] on button "Lên hàng" at bounding box center [751, 81] width 46 height 18
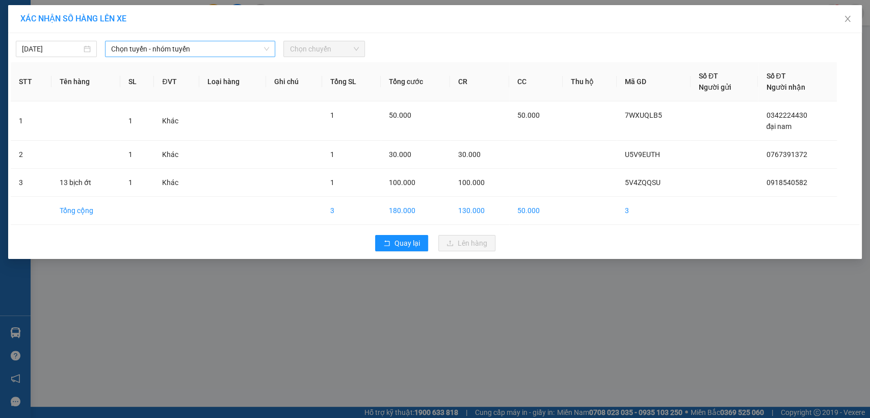
click at [230, 52] on span "Chọn tuyến - nhóm tuyến" at bounding box center [190, 48] width 158 height 15
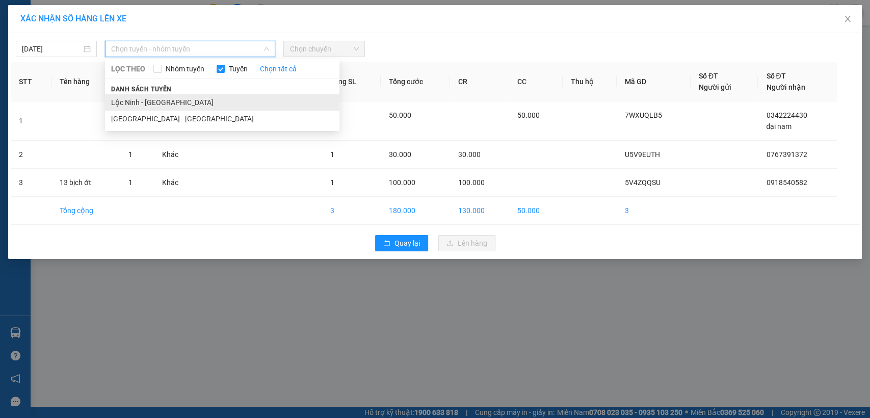
click at [142, 98] on li "Lộc Ninh - [GEOGRAPHIC_DATA]" at bounding box center [222, 102] width 234 height 16
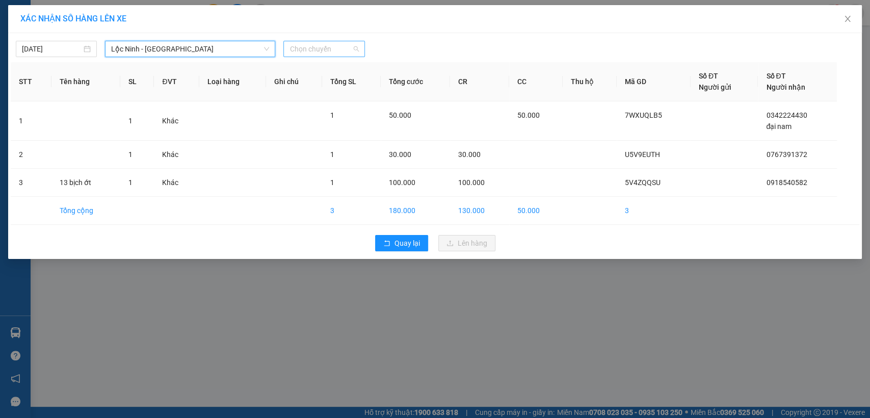
click at [333, 53] on span "Chọn chuyến" at bounding box center [323, 48] width 69 height 15
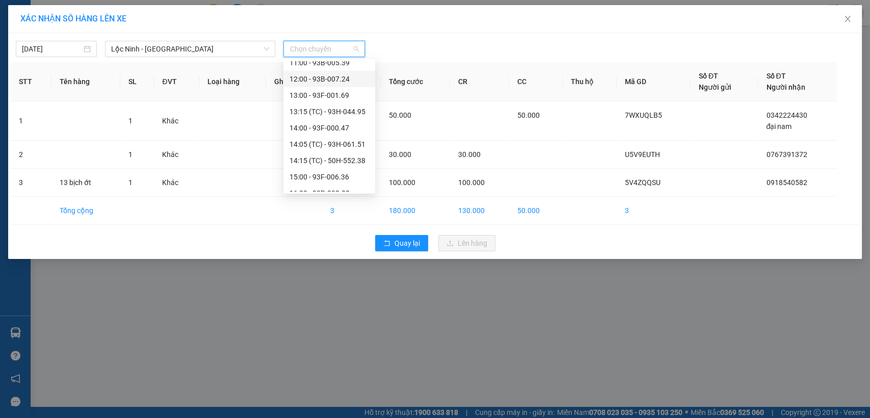
scroll to position [212, 0]
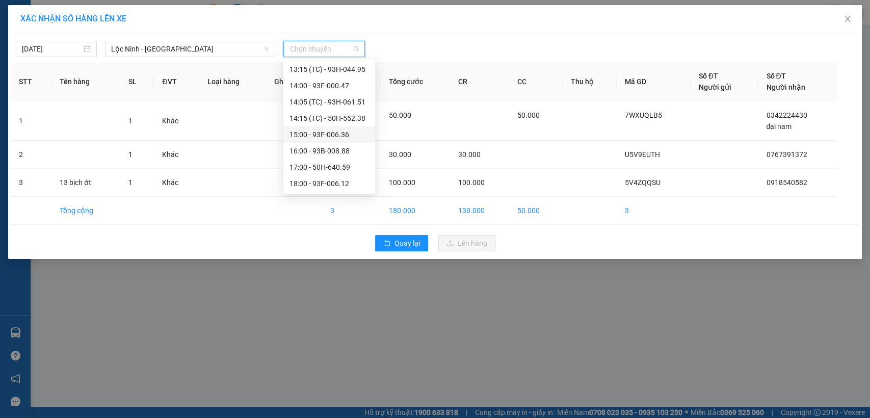
click at [333, 137] on div "15:00 - 93F-006.36" at bounding box center [328, 134] width 79 height 11
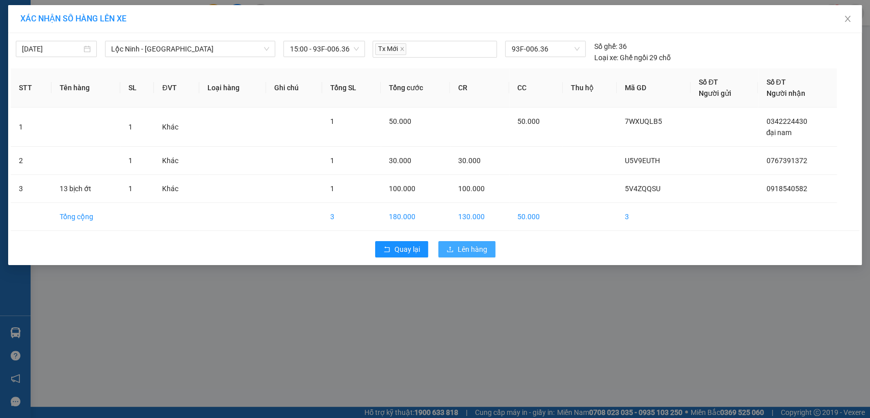
click at [471, 251] on span "Lên hàng" at bounding box center [472, 249] width 30 height 11
